Goal: Find specific page/section: Find specific page/section

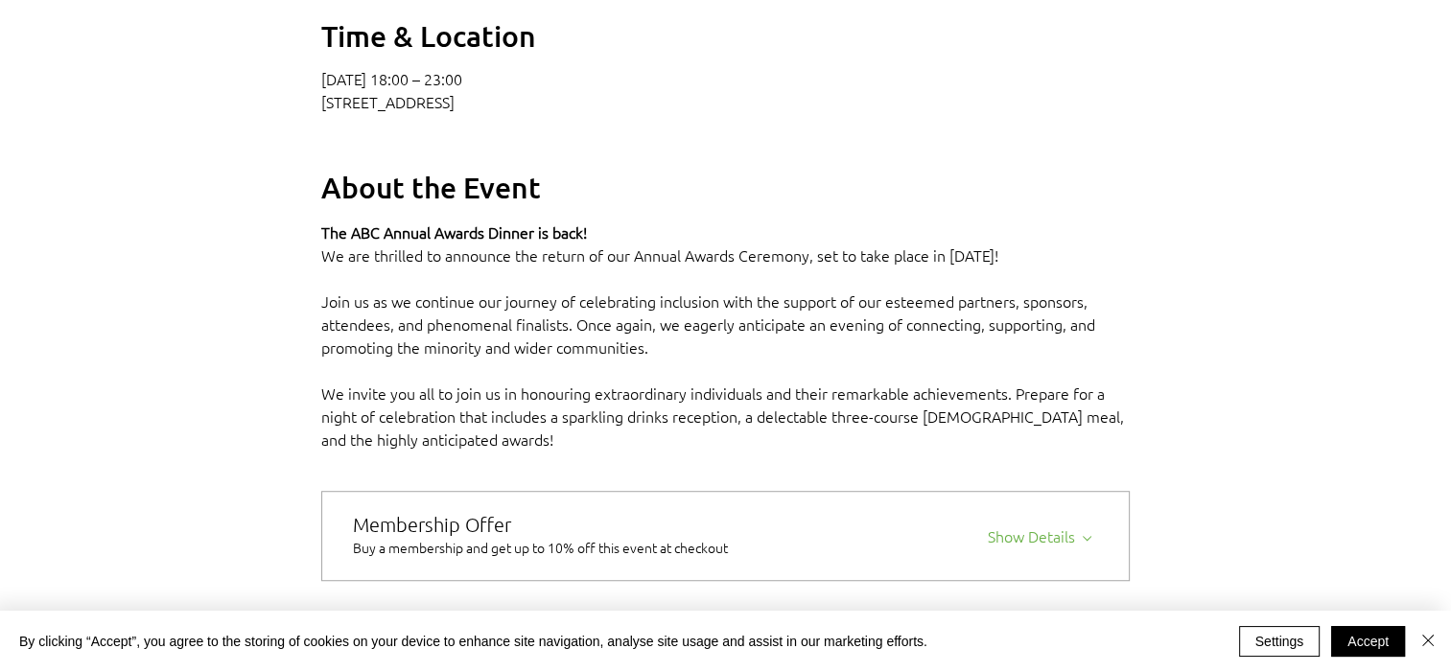
scroll to position [1165, 0]
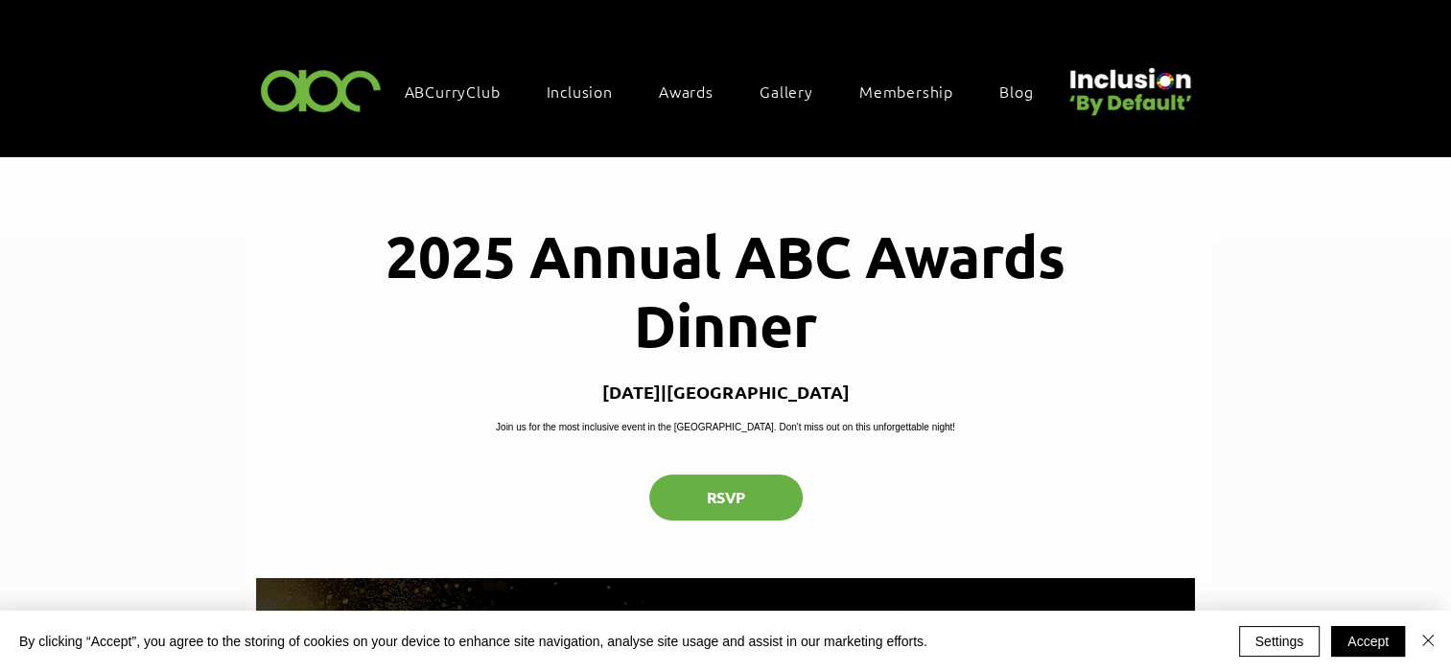
click at [323, 90] on img at bounding box center [321, 89] width 132 height 57
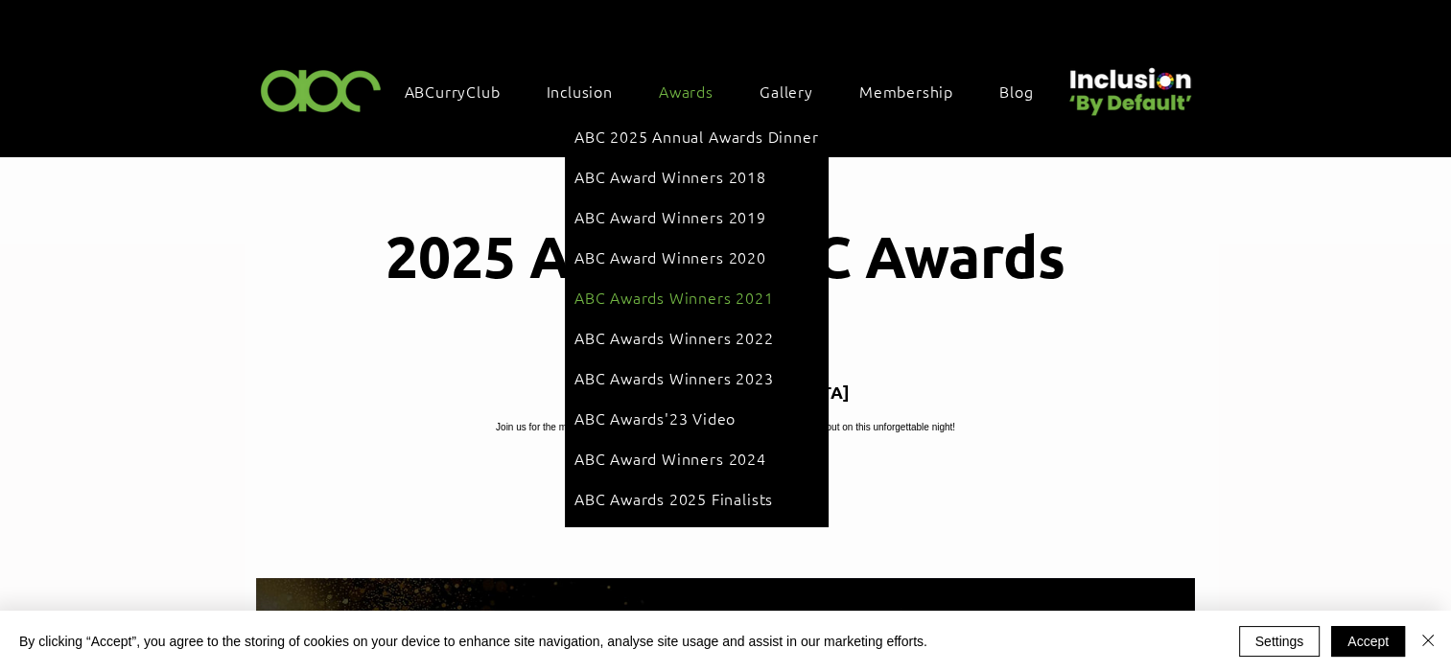
click at [745, 488] on span "ABC Awards 2025 Finalists" at bounding box center [674, 498] width 199 height 21
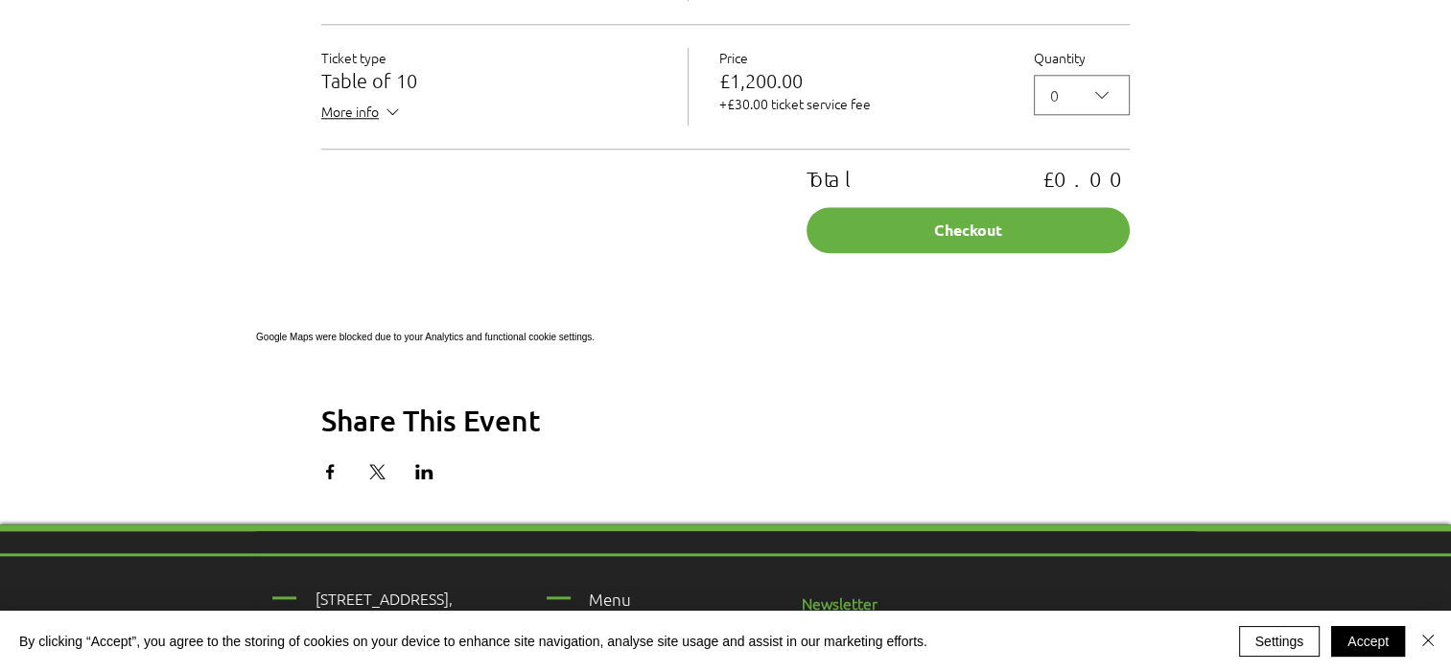
scroll to position [2045, 0]
